Goal: Contribute content

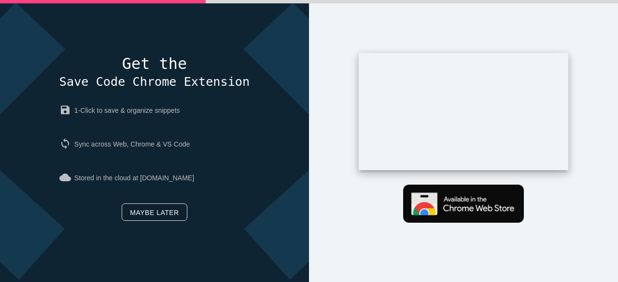
click at [153, 213] on link "Maybe later" at bounding box center [154, 212] width 65 height 17
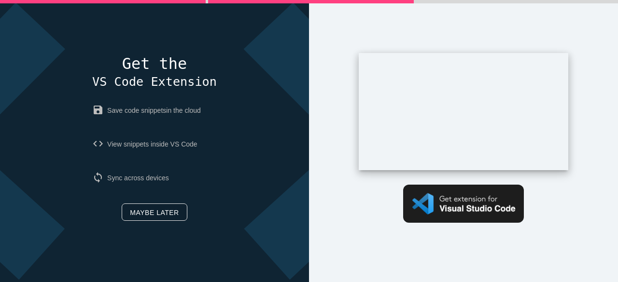
click at [153, 213] on link "Maybe later" at bounding box center [154, 212] width 65 height 17
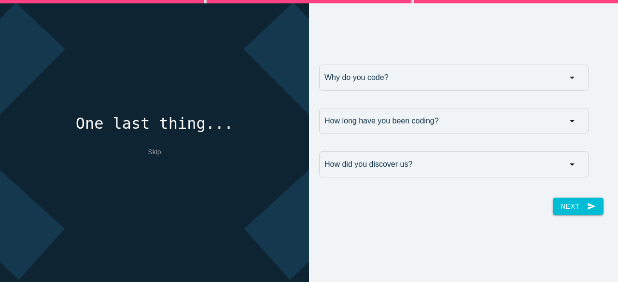
click at [475, 195] on div "Why do you code? Why do you code? For work For school For fun Why do you code? …" at bounding box center [463, 141] width 299 height 167
click at [567, 201] on button "Next send" at bounding box center [578, 206] width 50 height 17
click at [150, 149] on link "Skip" at bounding box center [154, 152] width 13 height 8
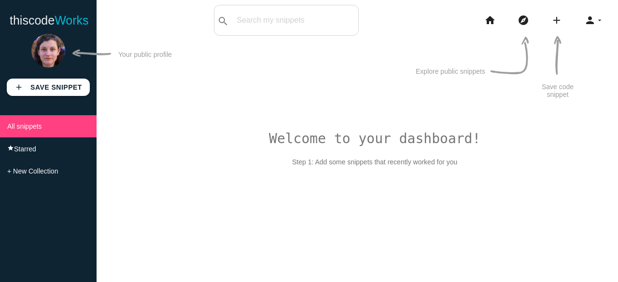
click at [347, 141] on div "Welcome to your dashboard! Step 1: Add some snippets that recently worked for y…" at bounding box center [357, 172] width 521 height 282
click at [132, 55] on p "Your public profile" at bounding box center [145, 58] width 54 height 15
click at [51, 51] on img at bounding box center [48, 51] width 34 height 34
click at [590, 14] on icon "person" at bounding box center [590, 20] width 12 height 31
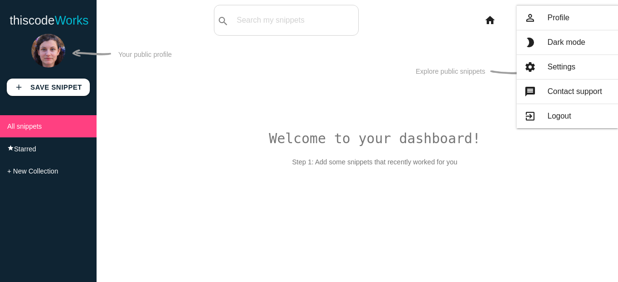
click at [491, 52] on img at bounding box center [509, 55] width 39 height 39
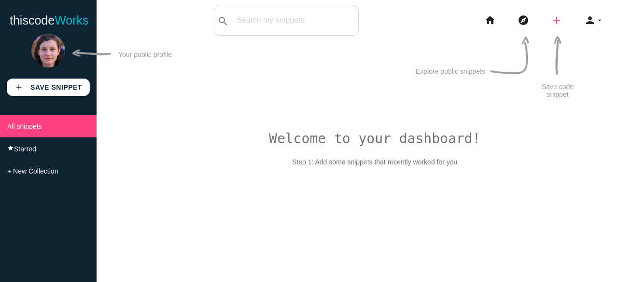
click at [558, 24] on icon "add" at bounding box center [557, 20] width 12 height 31
click at [574, 37] on link "link Link" at bounding box center [577, 41] width 68 height 24
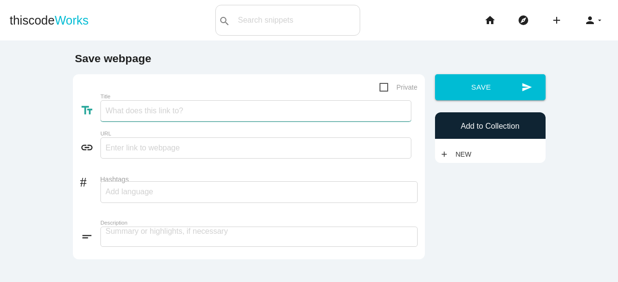
click at [191, 101] on input "Title" at bounding box center [255, 110] width 311 height 21
paste input "Reliable and Effective Assignment Writing Help"
type input "Reliable and Effective Assignment Writing Help"
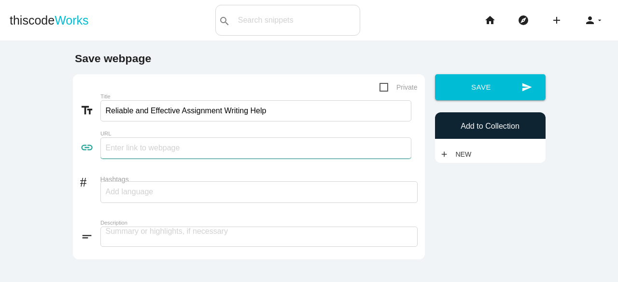
click at [132, 147] on input "text" at bounding box center [255, 148] width 311 height 21
paste input "https://myassignmenthelp.expert/"
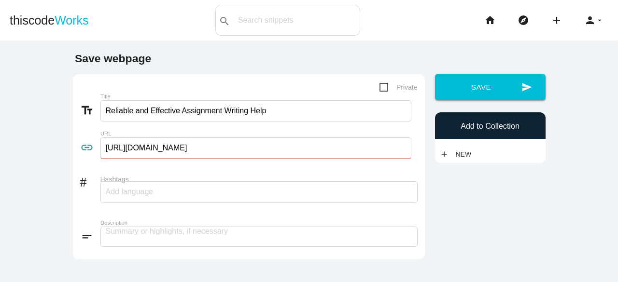
type input "https://myassignmenthelp.expert/"
click at [163, 199] on div at bounding box center [258, 192] width 317 height 22
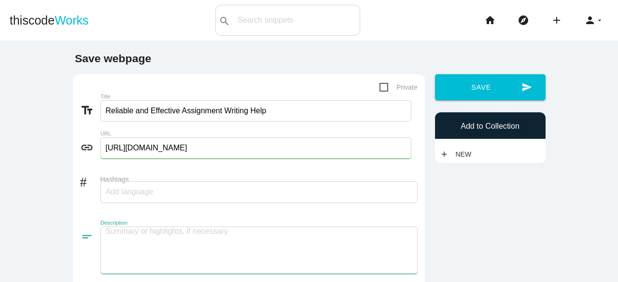
click at [163, 229] on textarea at bounding box center [258, 250] width 317 height 47
paste textarea "Students today face increasing pressure to balance academics, part-time jobs, a…"
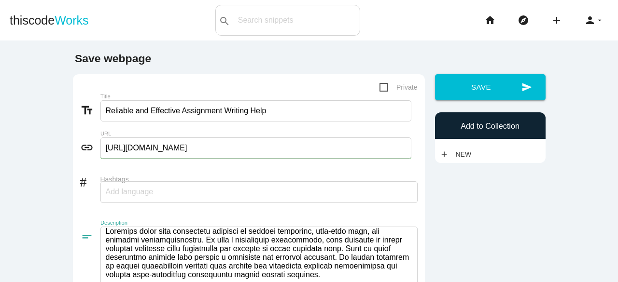
type textarea "Students today face increasing pressure to balance academics, part-time jobs, a…"
click at [151, 191] on input "Hashtags" at bounding box center [135, 192] width 58 height 20
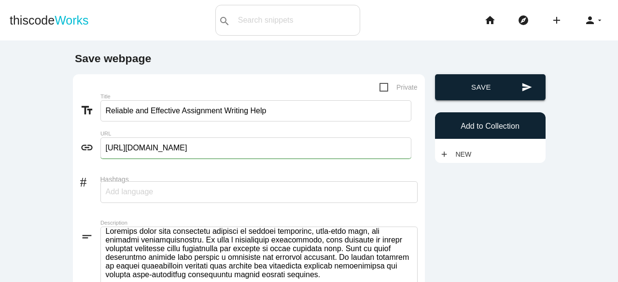
click at [459, 93] on button "send Save" at bounding box center [490, 87] width 111 height 26
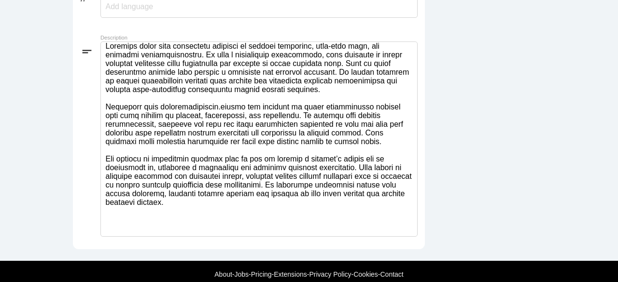
scroll to position [209, 0]
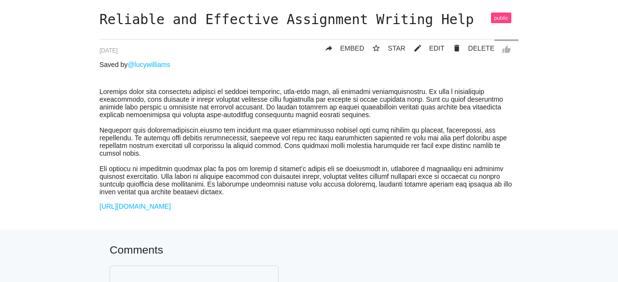
scroll to position [53, 0]
